Goal: Transaction & Acquisition: Purchase product/service

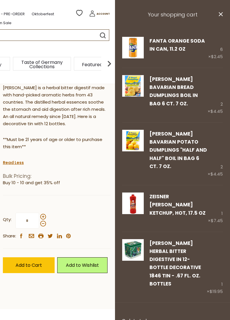
scroll to position [144, 0]
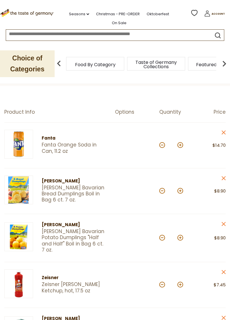
scroll to position [32, 0]
